Goal: Transaction & Acquisition: Obtain resource

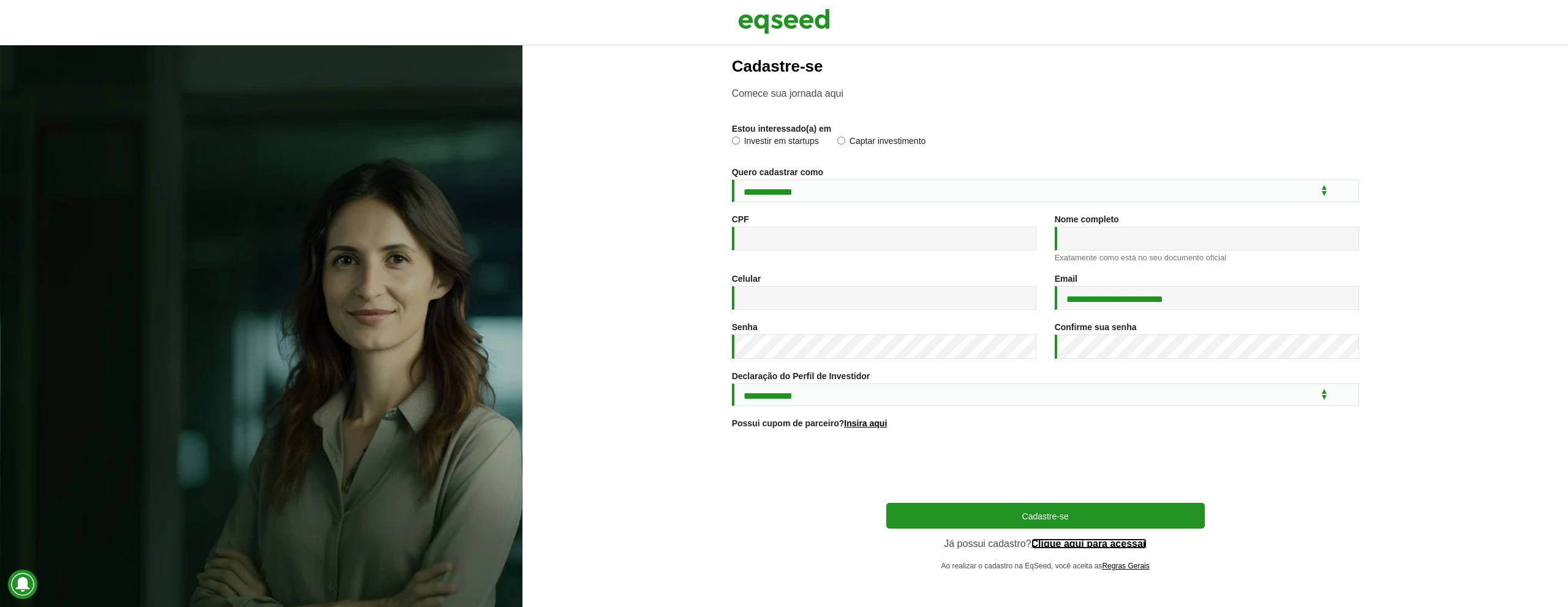
click at [1044, 544] on link "Clique aqui para acessar" at bounding box center [1090, 544] width 116 height 10
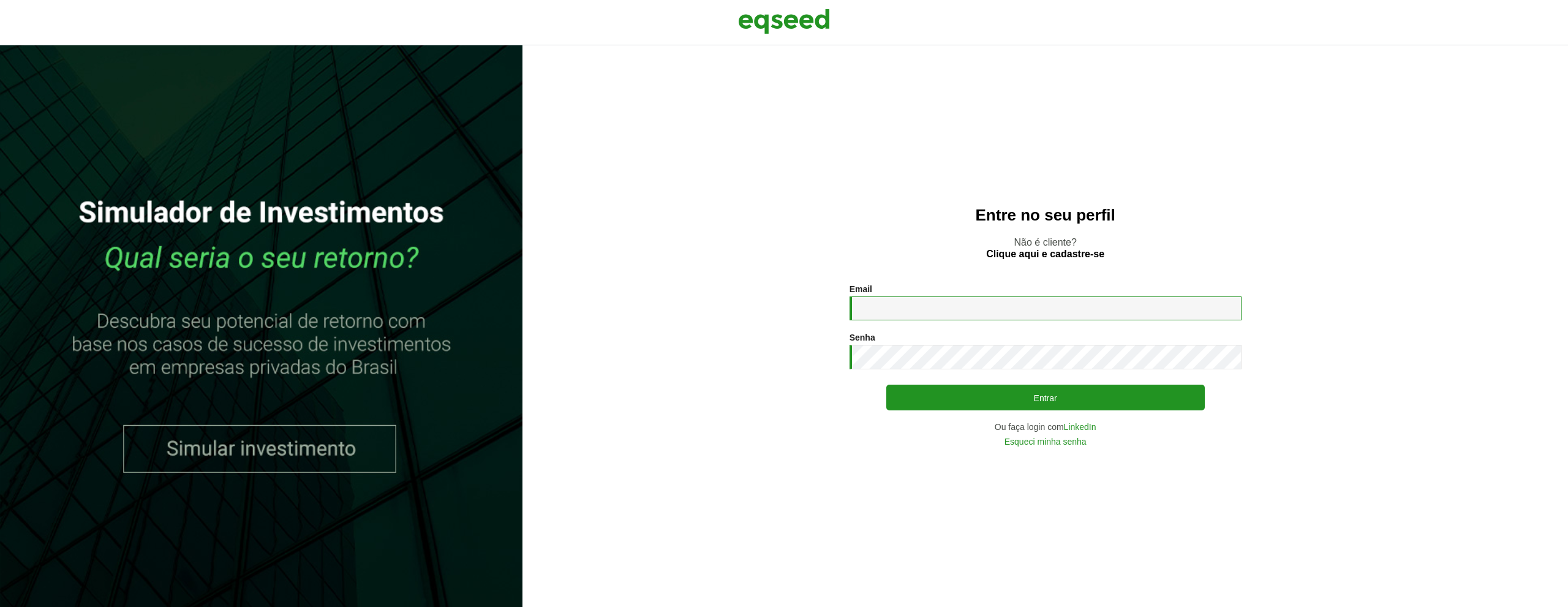
type input "**********"
click at [1122, 404] on button "Entrar" at bounding box center [1046, 396] width 319 height 23
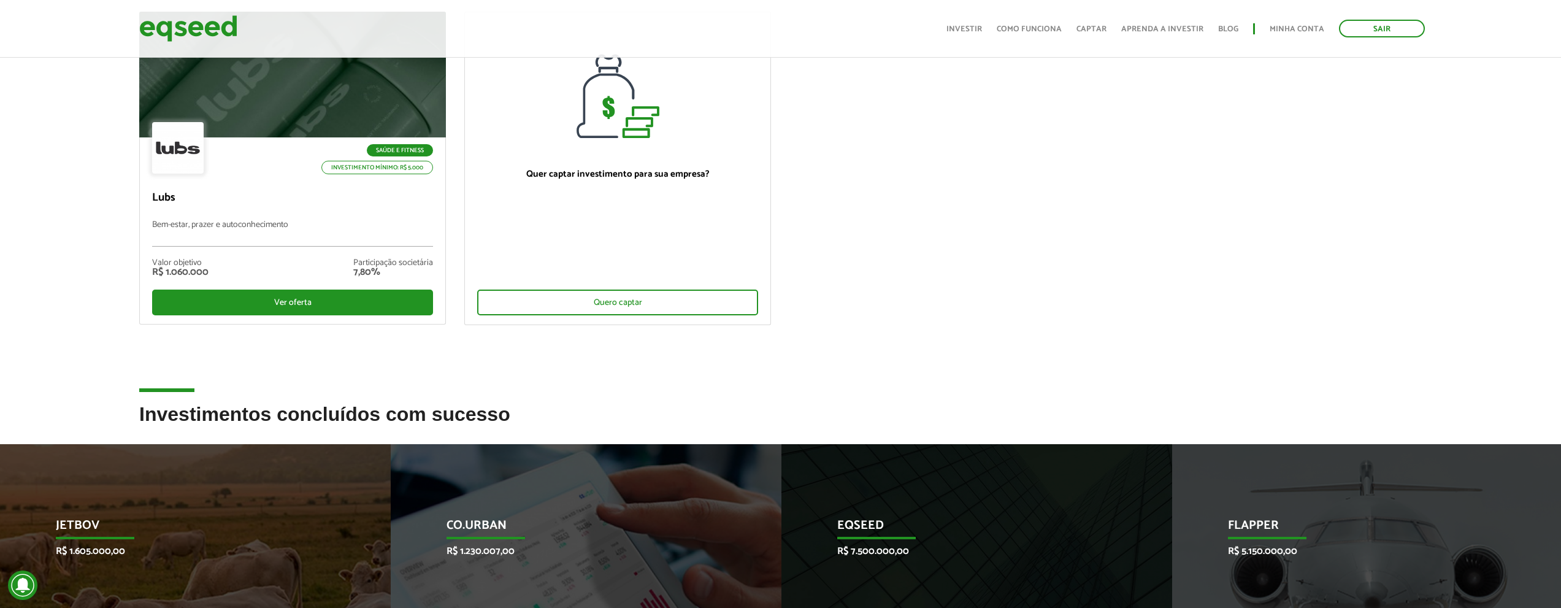
scroll to position [61, 0]
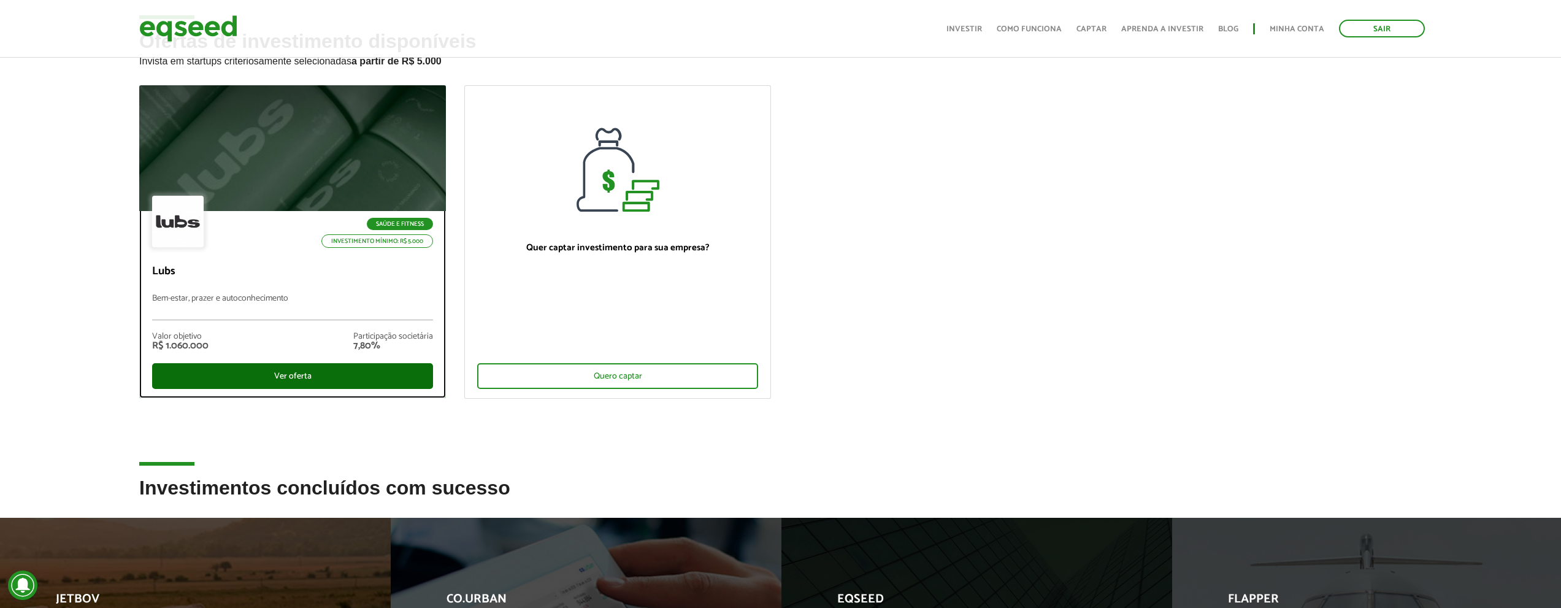
click at [280, 382] on div "Ver oferta" at bounding box center [292, 376] width 281 height 26
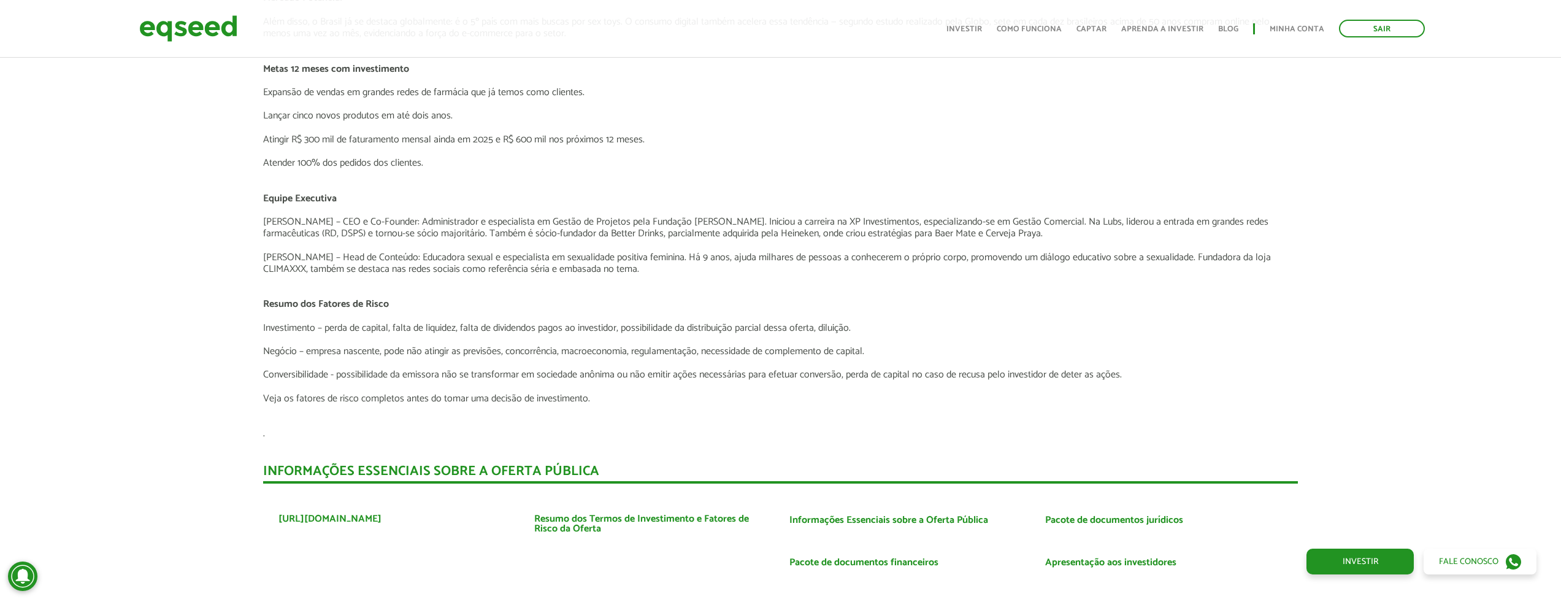
scroll to position [1963, 0]
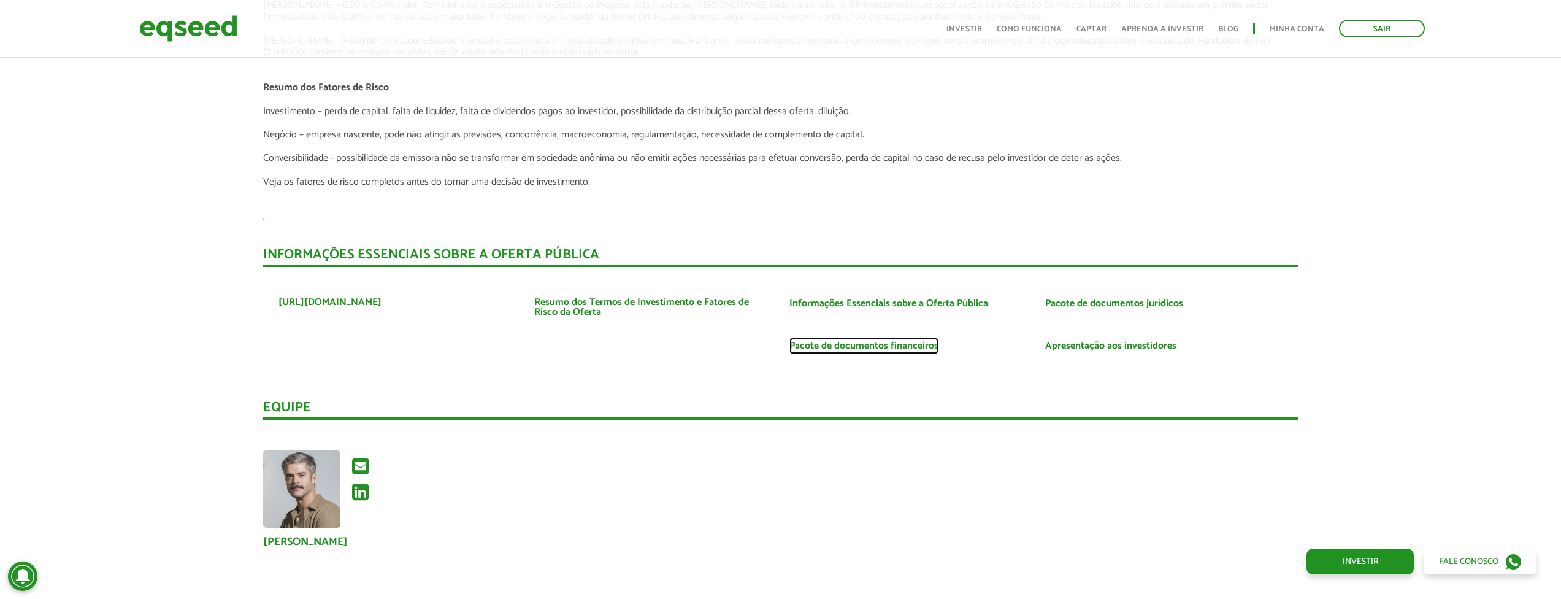
click at [837, 345] on link "Pacote de documentos financeiros" at bounding box center [864, 346] width 149 height 10
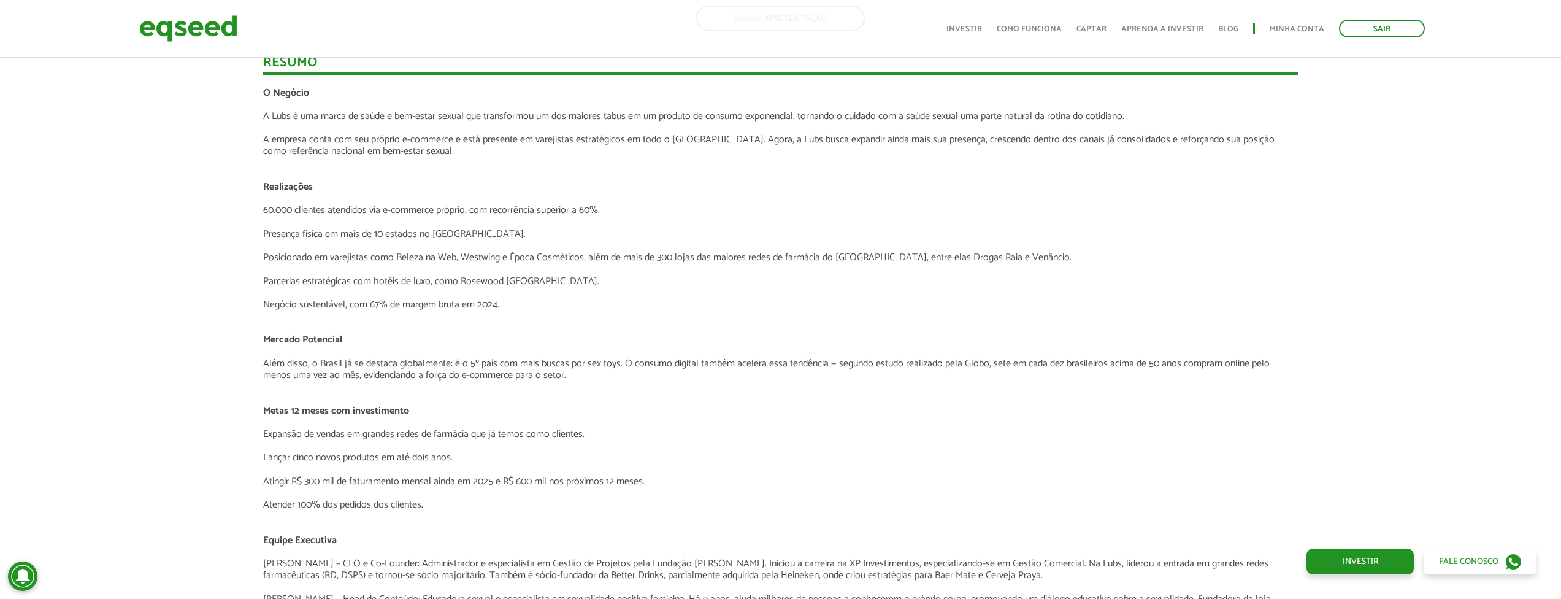
scroll to position [1104, 0]
